Goal: Transaction & Acquisition: Purchase product/service

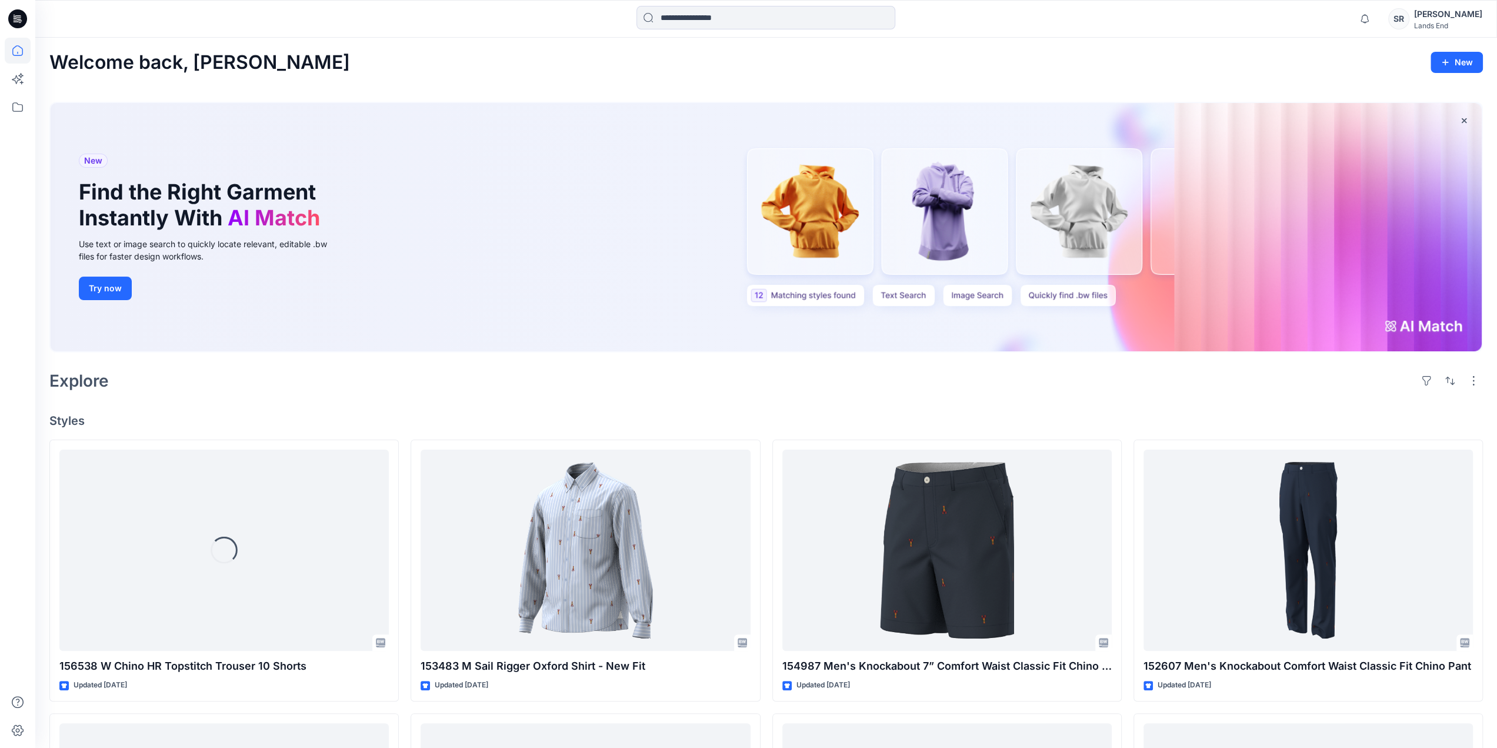
drag, startPoint x: 1463, startPoint y: 121, endPoint x: 1385, endPoint y: 165, distance: 89.6
click at [1463, 121] on icon "button" at bounding box center [1464, 120] width 9 height 9
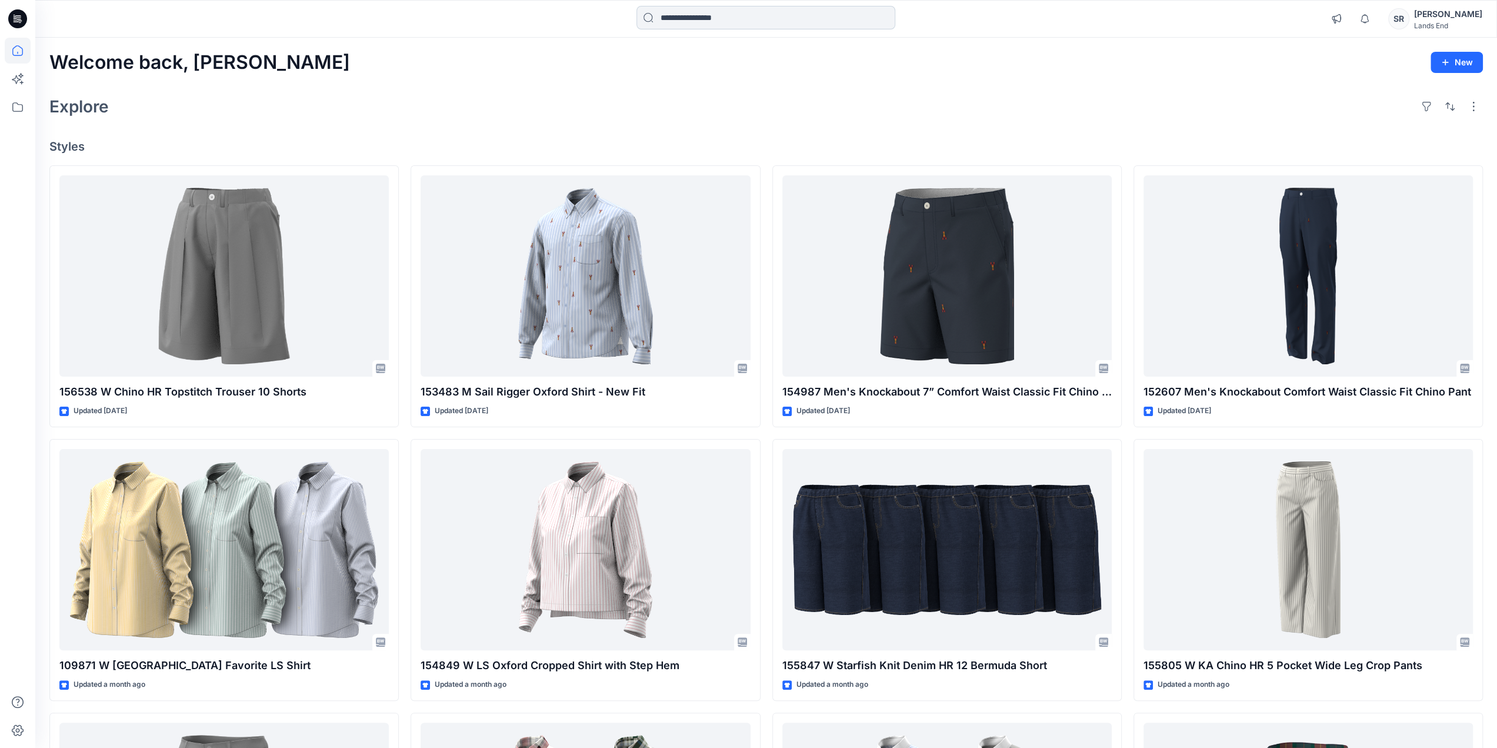
click at [730, 21] on input at bounding box center [766, 18] width 259 height 24
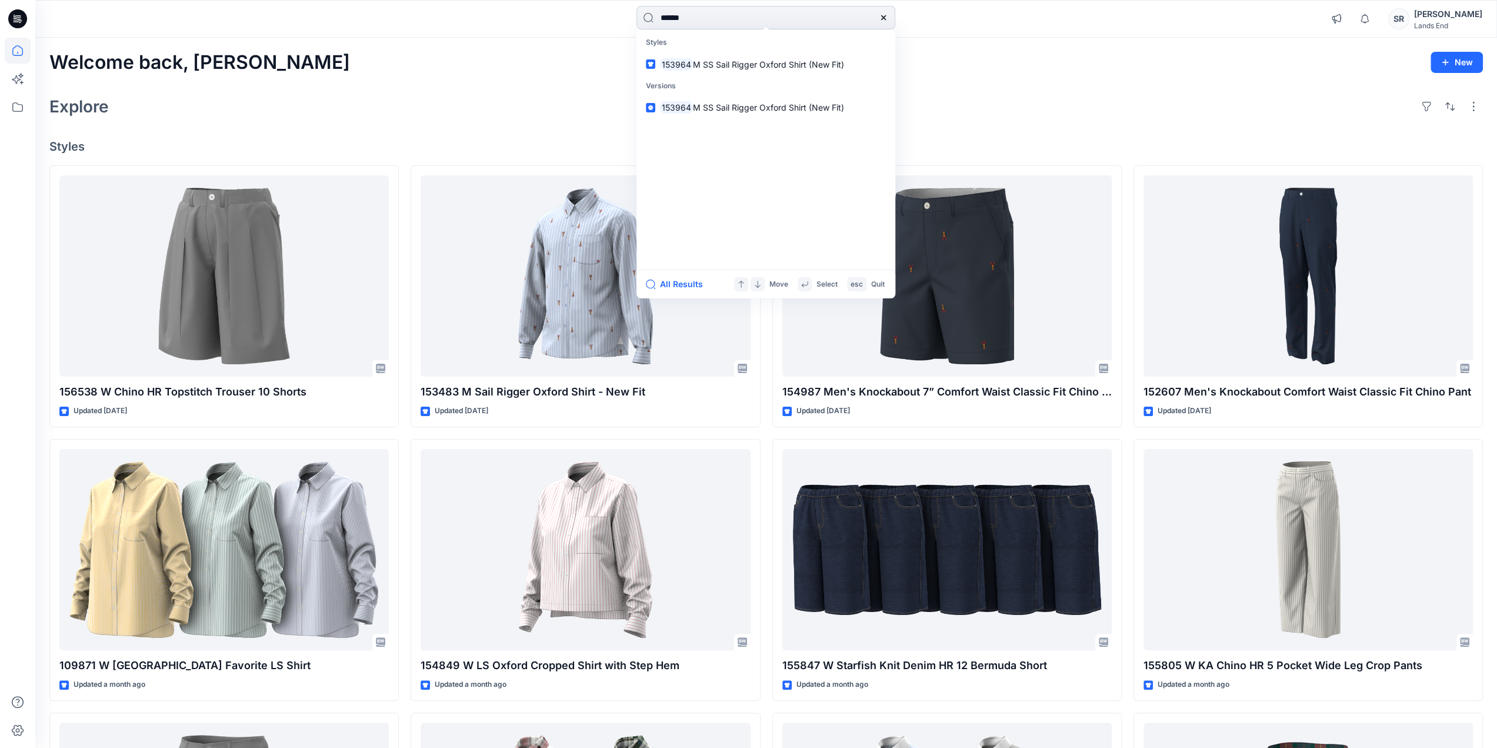
type input "******"
click at [719, 61] on span "M SS Sail Rigger Oxford Shirt (New Fit)" at bounding box center [768, 64] width 151 height 10
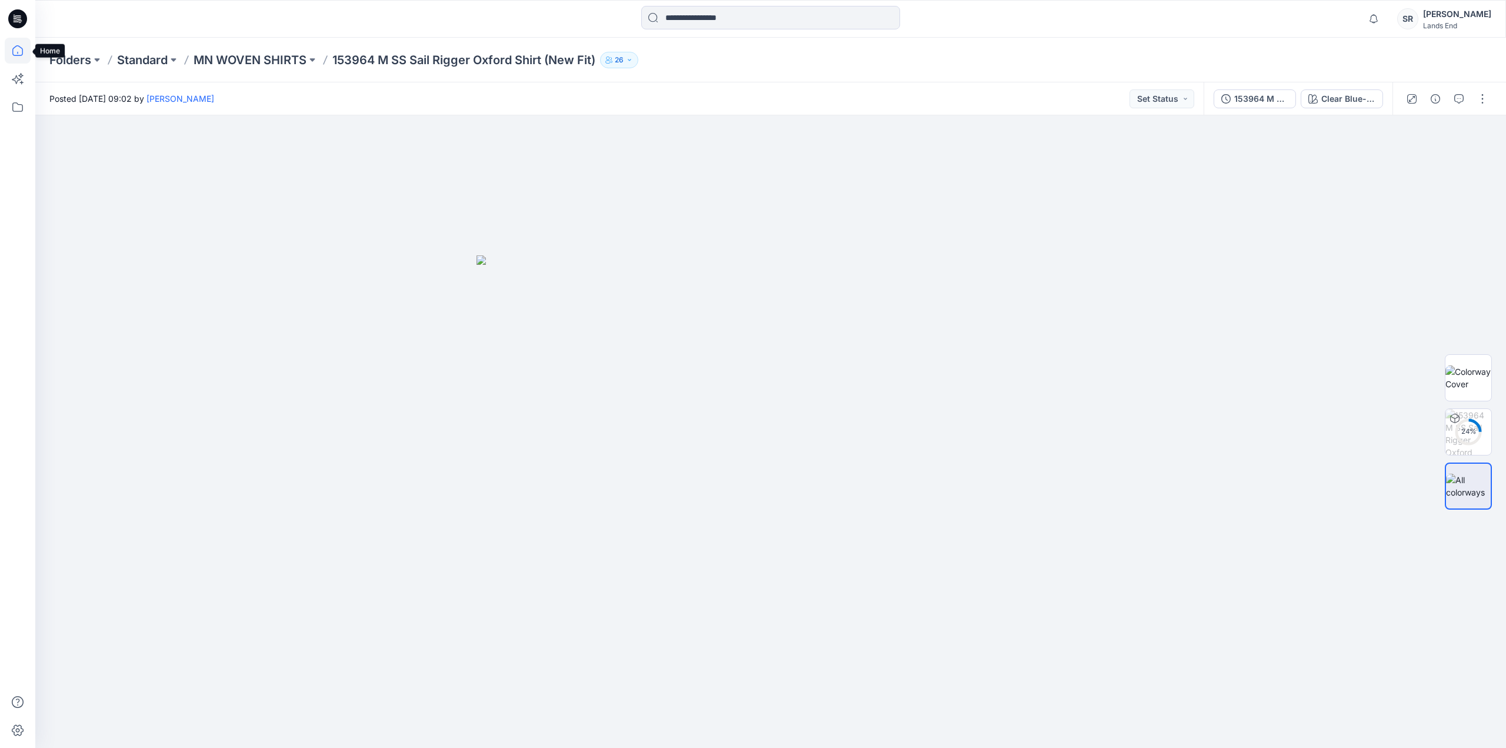
click at [21, 45] on icon at bounding box center [18, 51] width 26 height 26
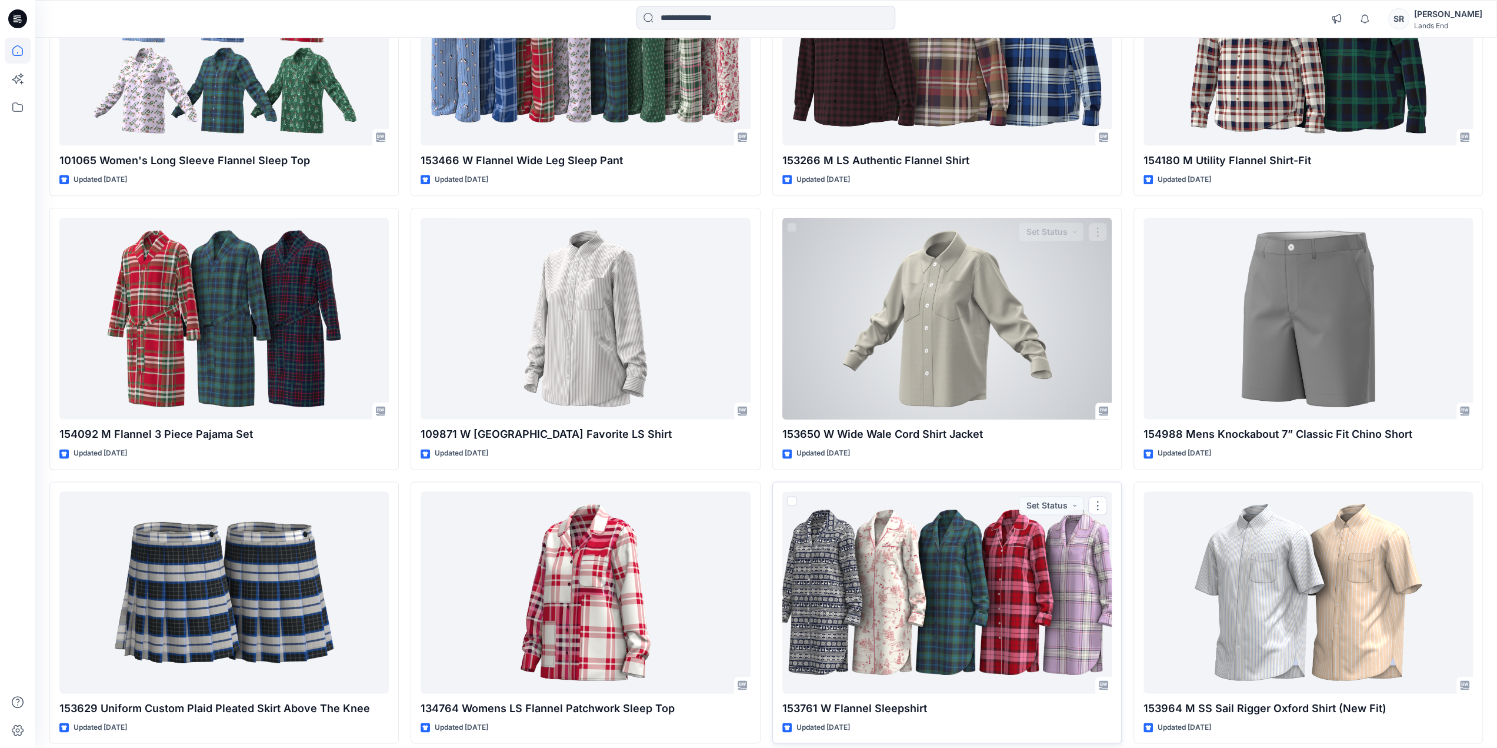
scroll to position [1279, 0]
